Goal: Find specific page/section: Find specific page/section

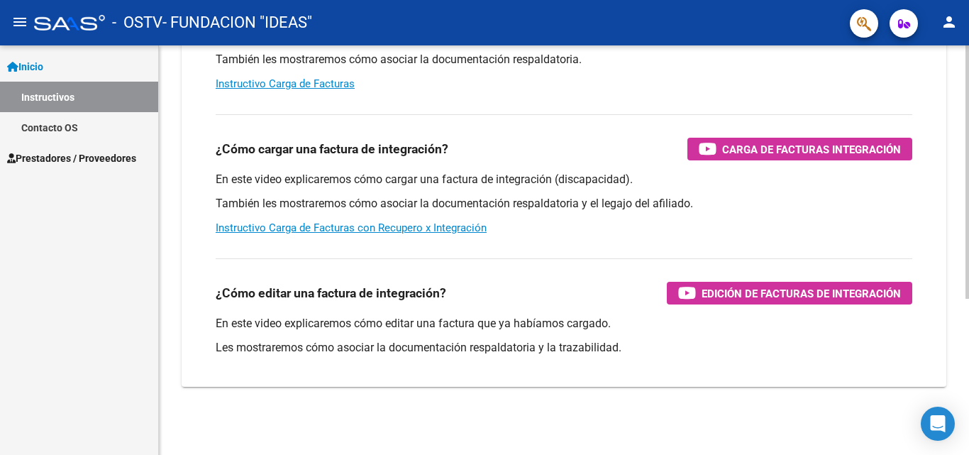
scroll to position [182, 0]
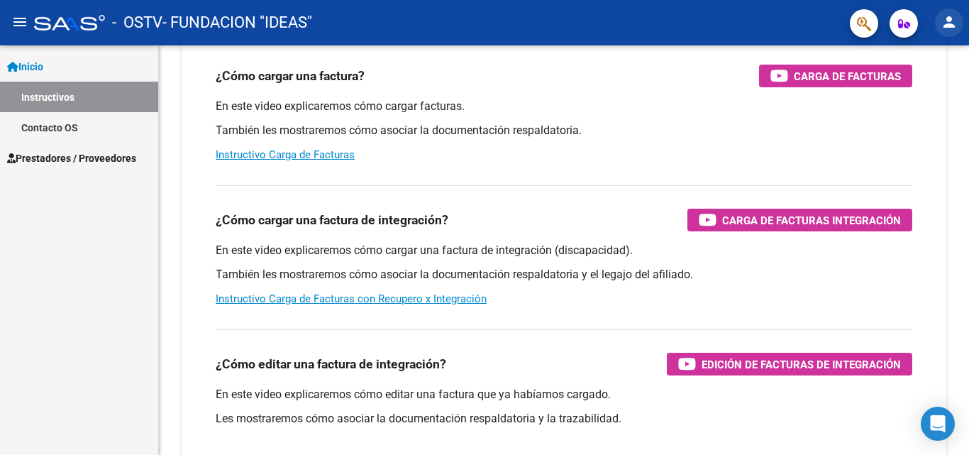
click at [946, 24] on mat-icon "person" at bounding box center [949, 21] width 17 height 17
click at [12, 21] on div at bounding box center [484, 227] width 969 height 455
click at [18, 23] on mat-icon "menu" at bounding box center [19, 21] width 17 height 17
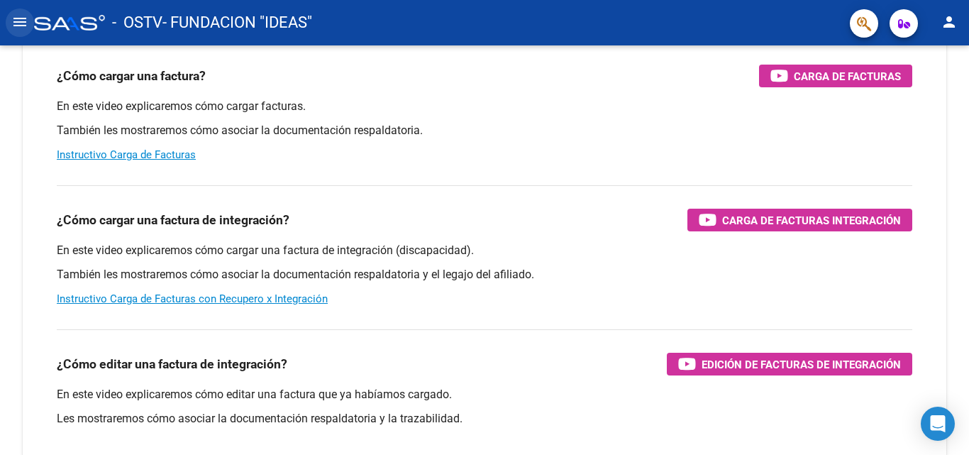
click at [18, 23] on mat-icon "menu" at bounding box center [19, 21] width 17 height 17
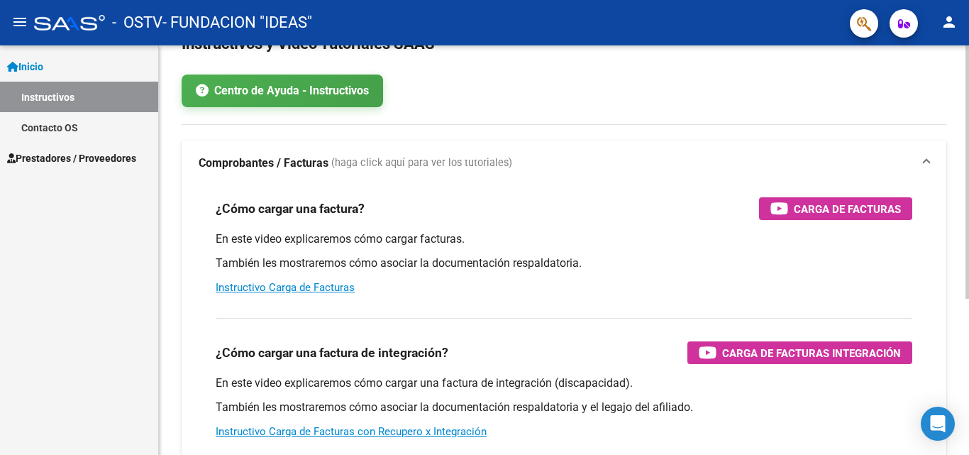
scroll to position [0, 0]
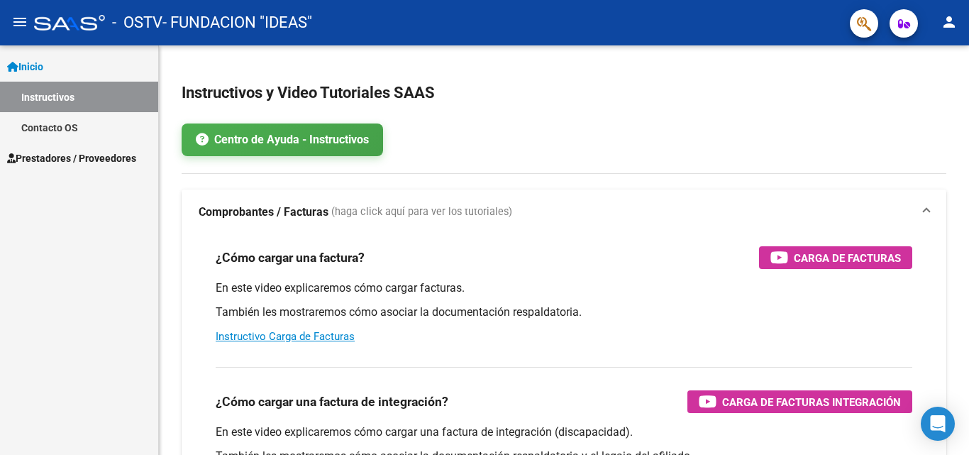
click at [103, 163] on span "Prestadores / Proveedores" at bounding box center [71, 158] width 129 height 16
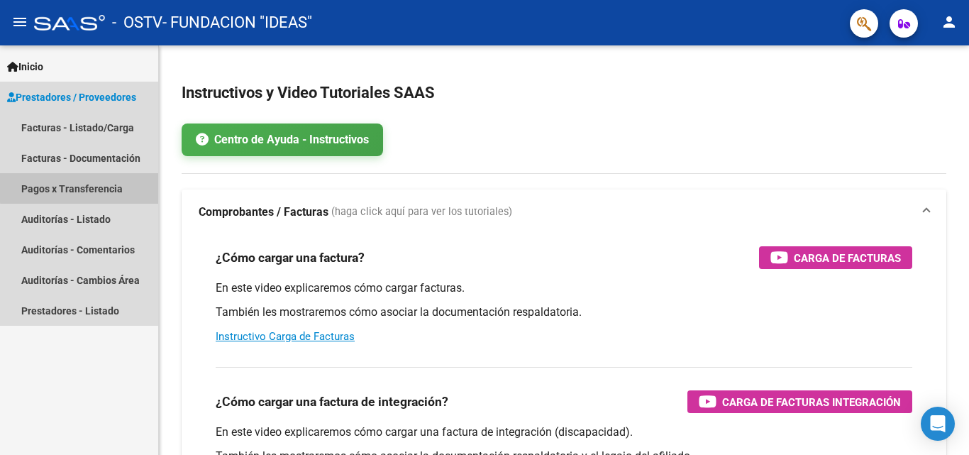
click at [96, 187] on link "Pagos x Transferencia" at bounding box center [79, 188] width 158 height 31
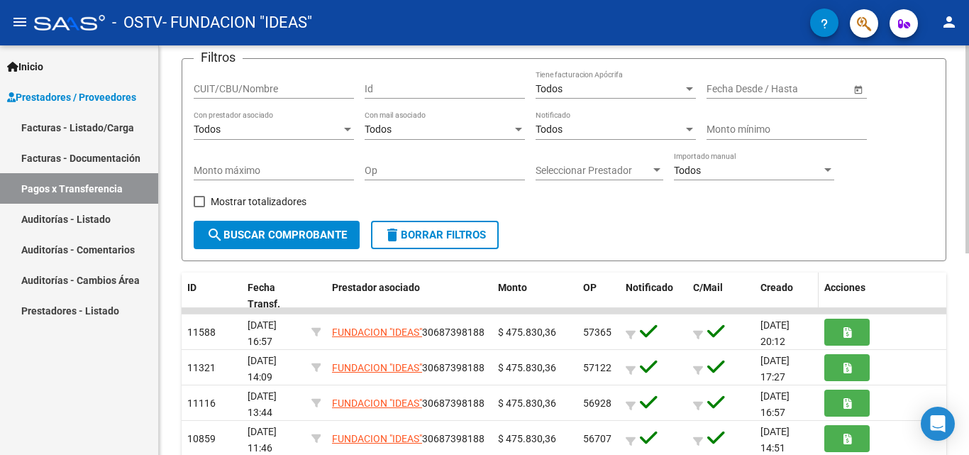
scroll to position [71, 0]
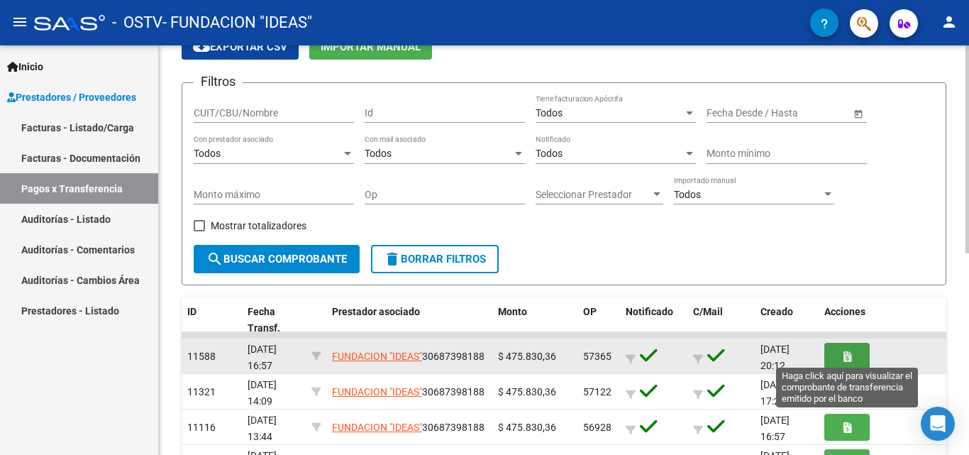
click at [848, 352] on icon "button" at bounding box center [848, 356] width 8 height 11
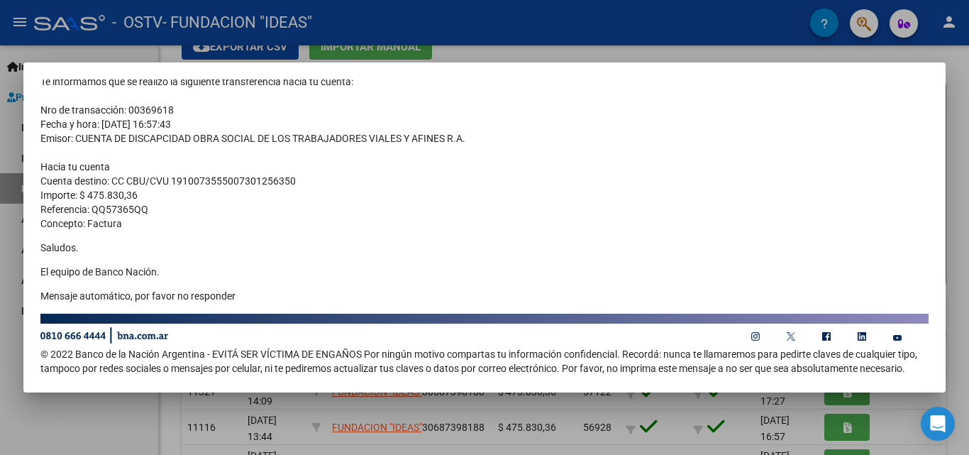
scroll to position [115, 0]
click at [960, 118] on div at bounding box center [484, 227] width 969 height 455
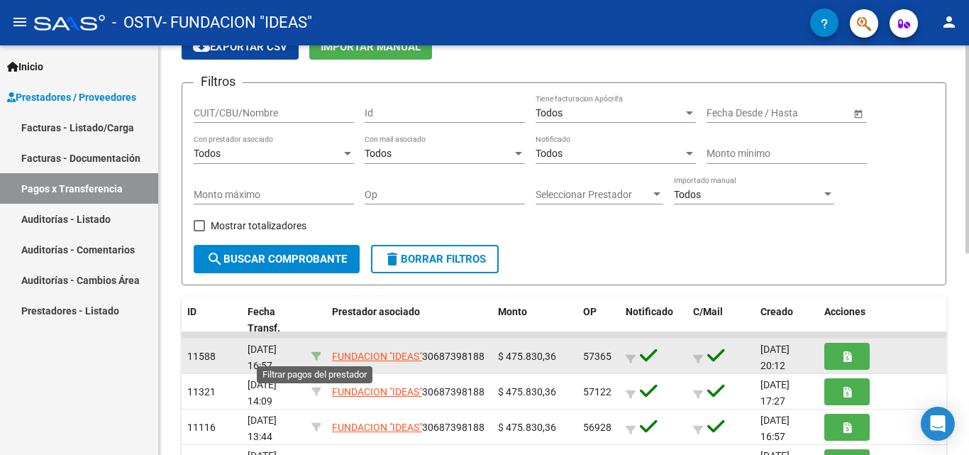
click at [317, 357] on icon at bounding box center [317, 356] width 10 height 10
type input "30687398188"
click at [591, 358] on span "57365" at bounding box center [597, 356] width 28 height 11
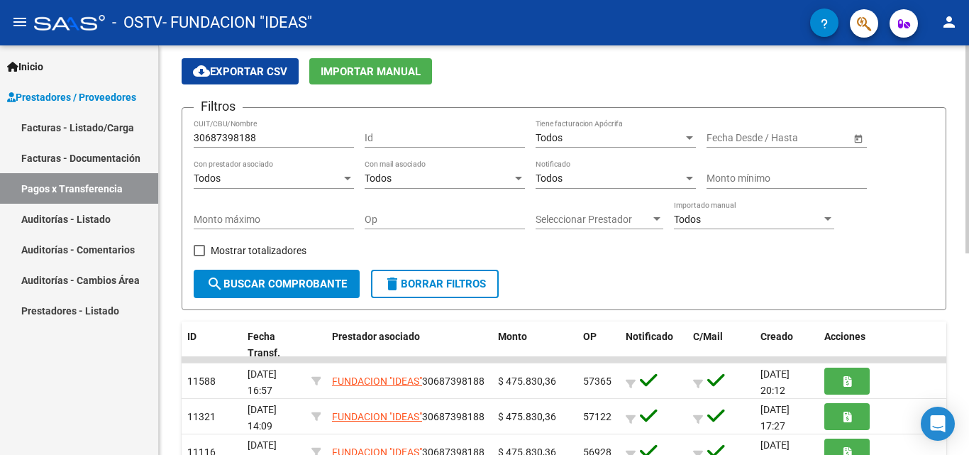
scroll to position [0, 0]
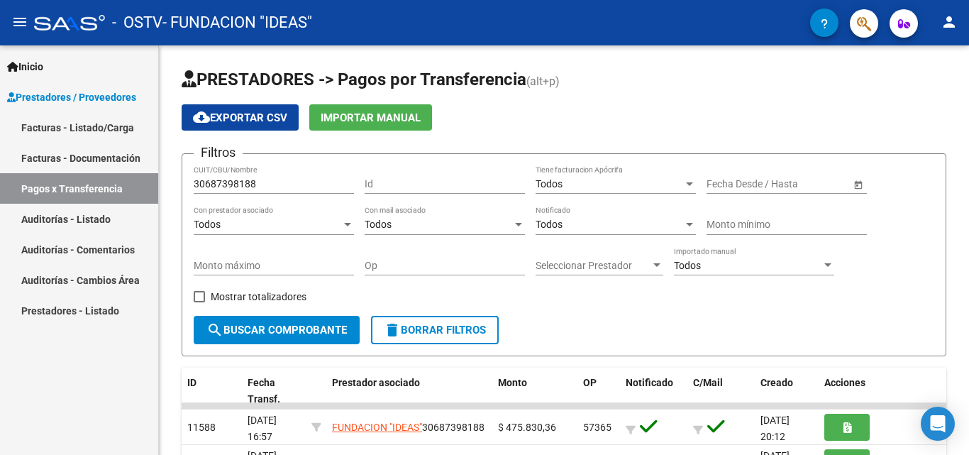
click at [99, 128] on link "Facturas - Listado/Carga" at bounding box center [79, 127] width 158 height 31
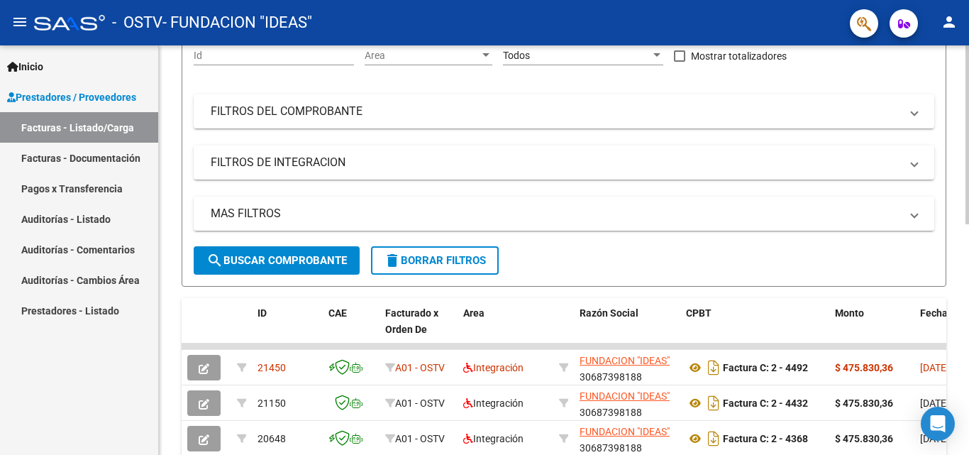
scroll to position [355, 0]
